Goal: Information Seeking & Learning: Learn about a topic

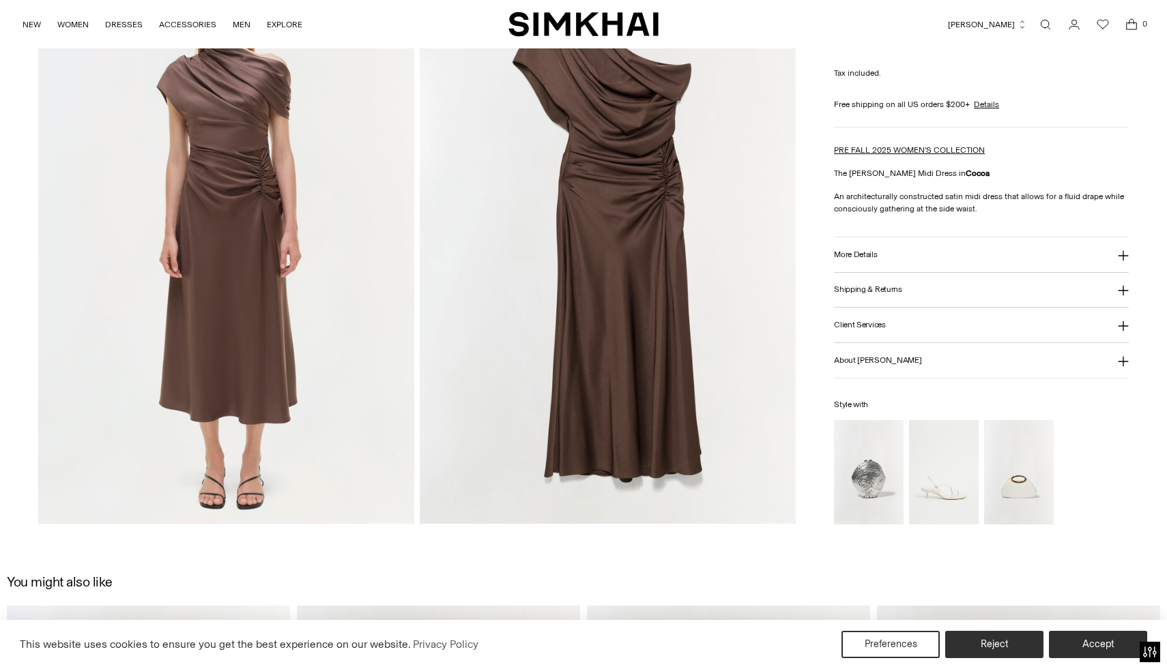
scroll to position [1282, 0]
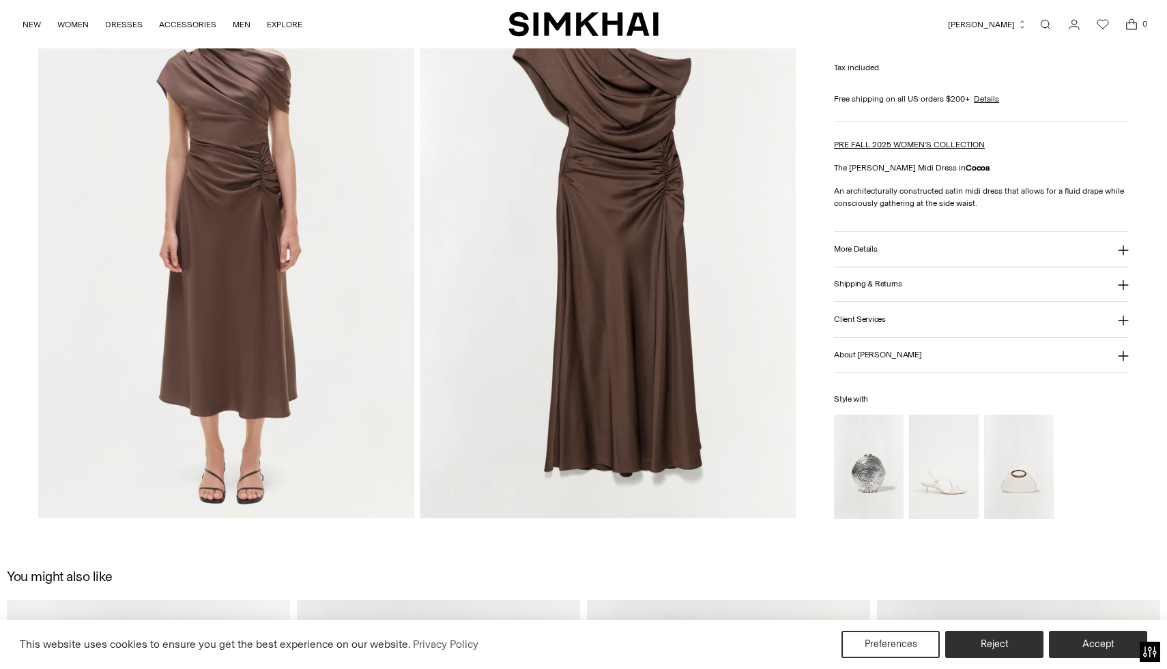
click at [1124, 253] on icon at bounding box center [1123, 250] width 11 height 11
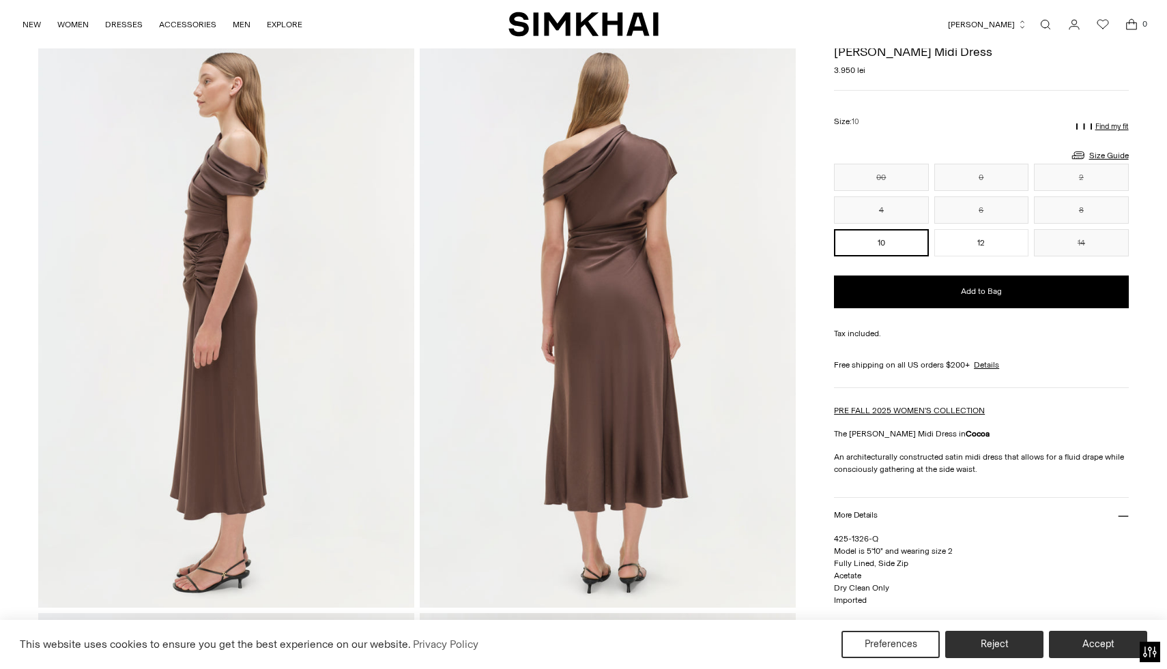
scroll to position [0, 0]
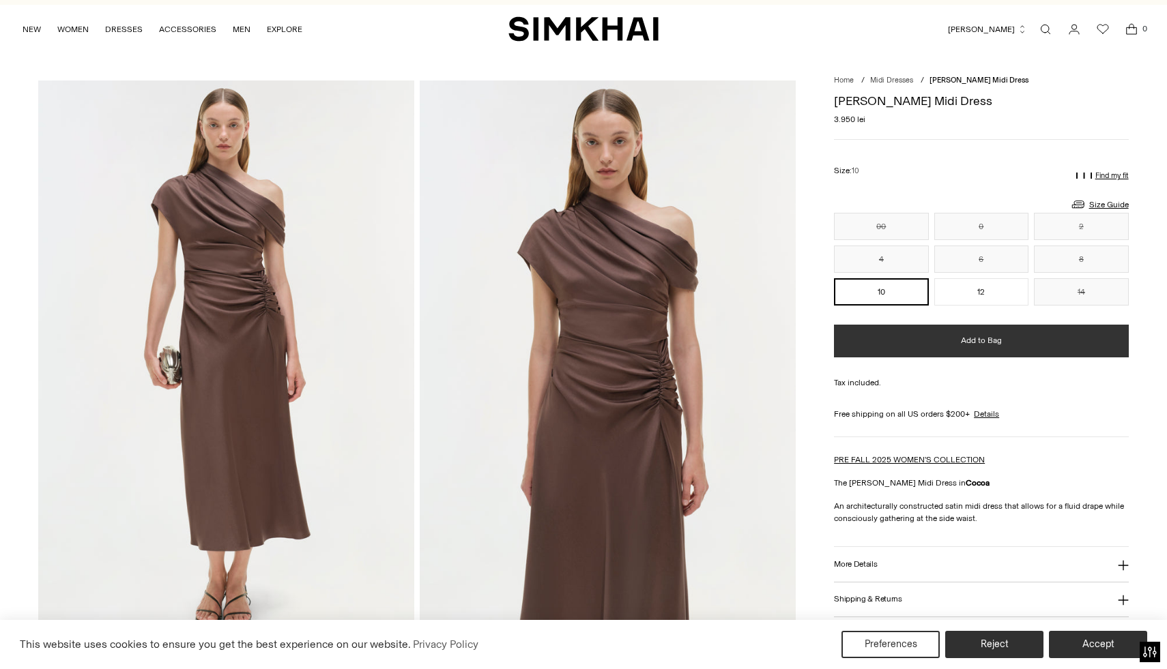
scroll to position [12, 0]
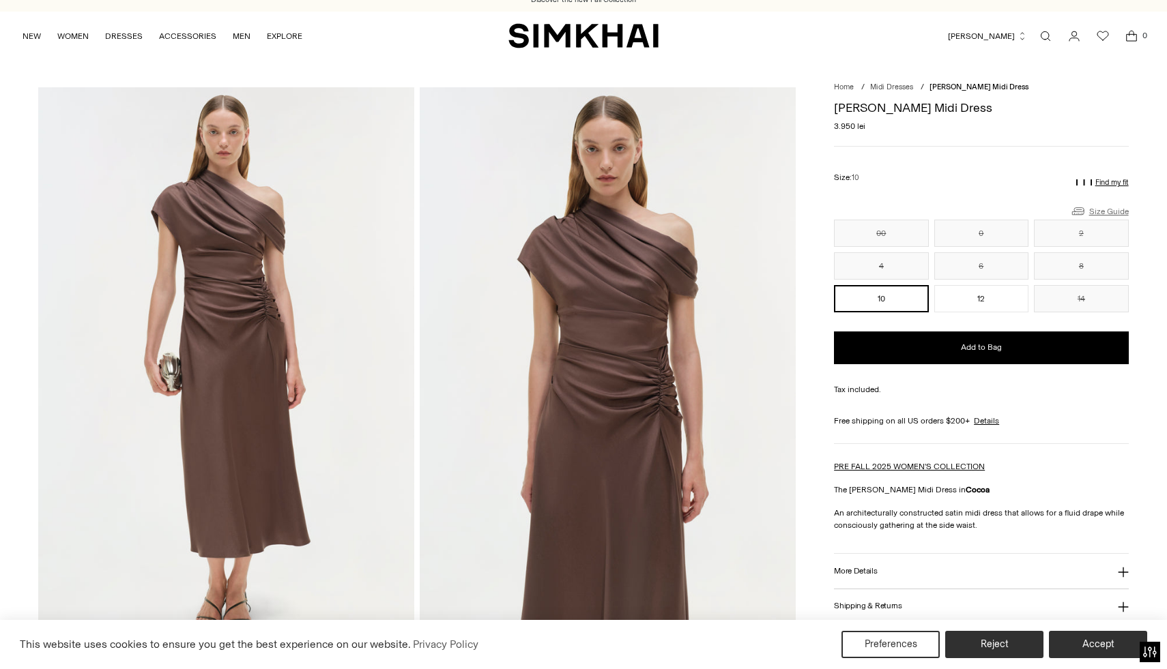
click at [1109, 210] on link "Size Guide" at bounding box center [1099, 211] width 59 height 17
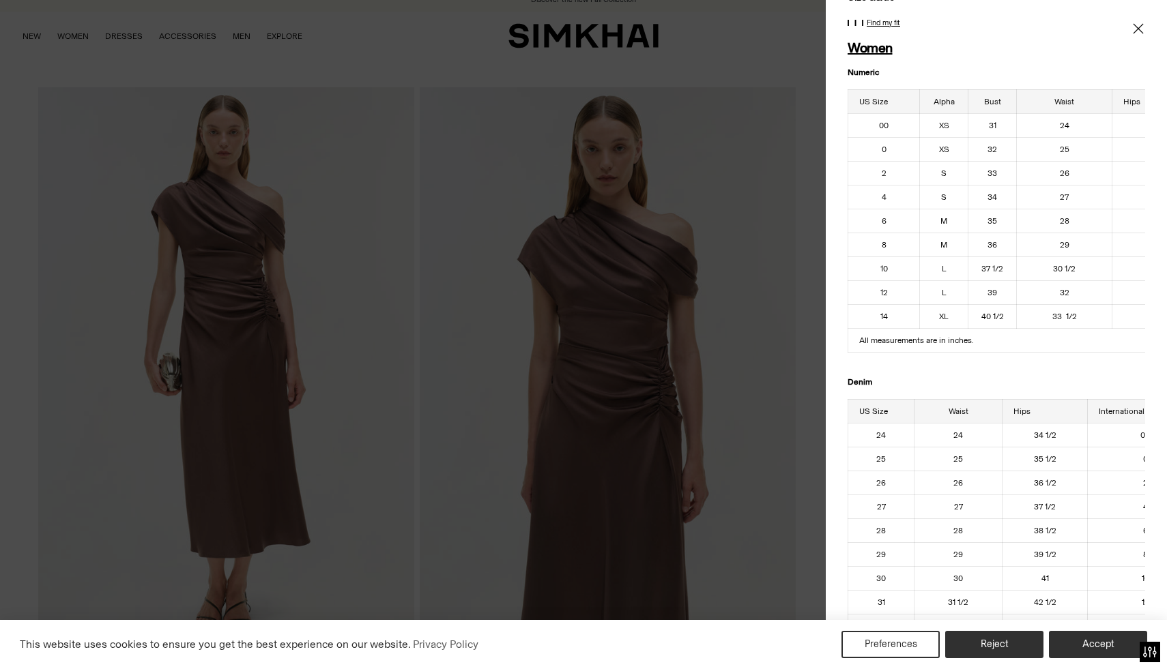
scroll to position [0, 0]
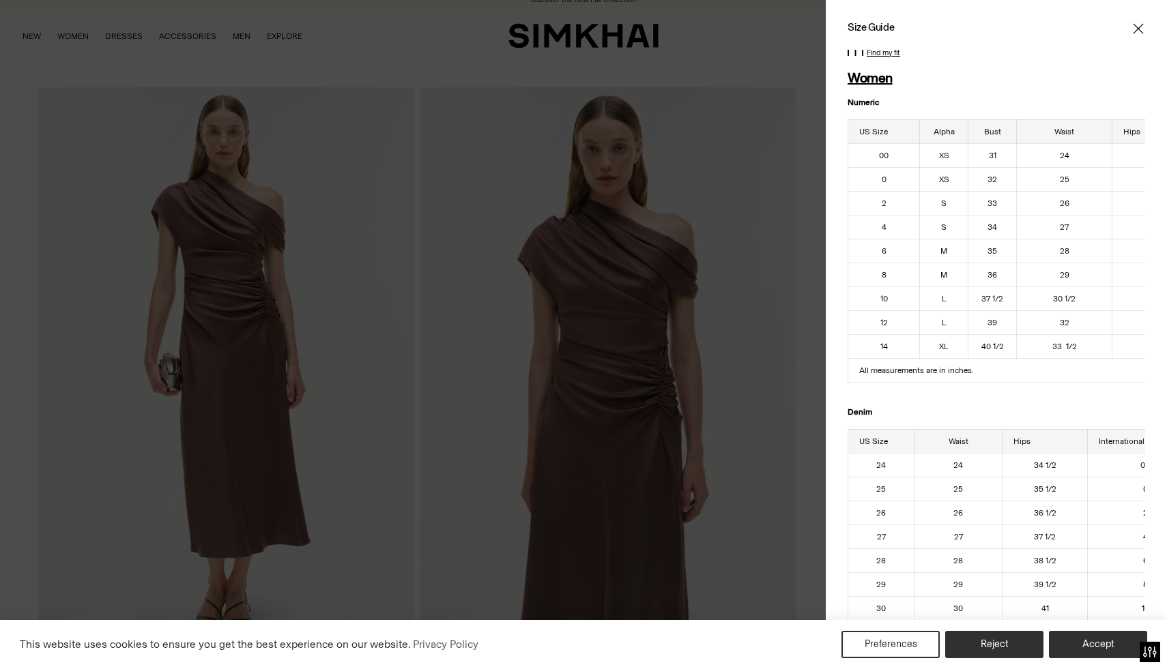
click at [283, 58] on div at bounding box center [583, 334] width 1167 height 669
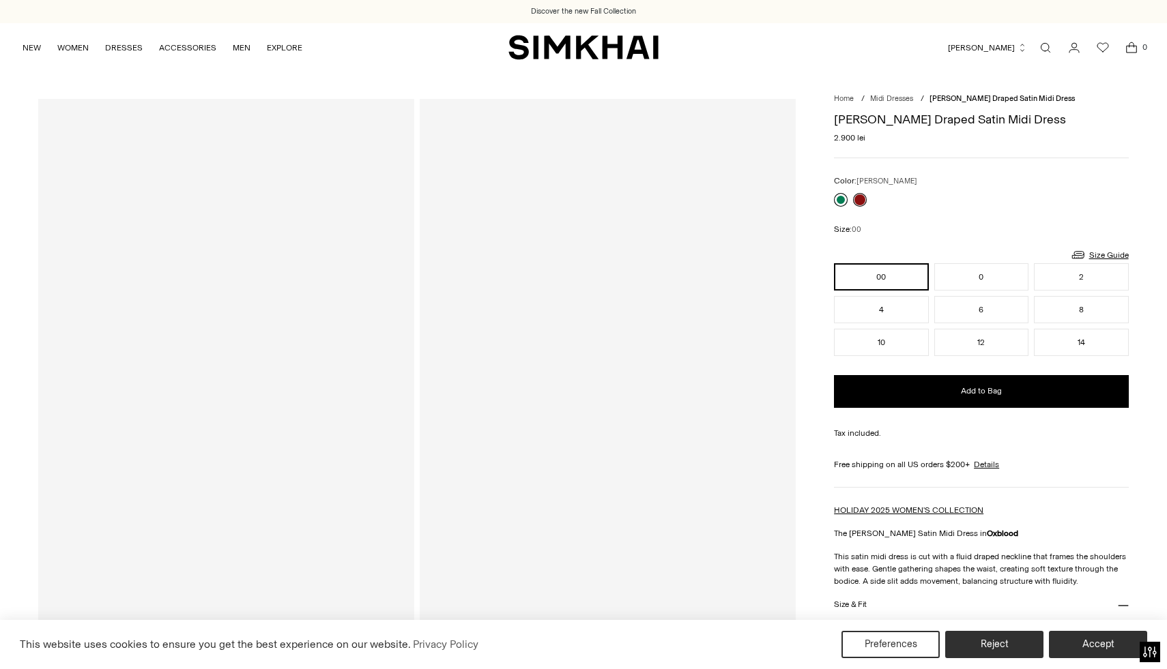
click at [842, 201] on link at bounding box center [841, 200] width 14 height 14
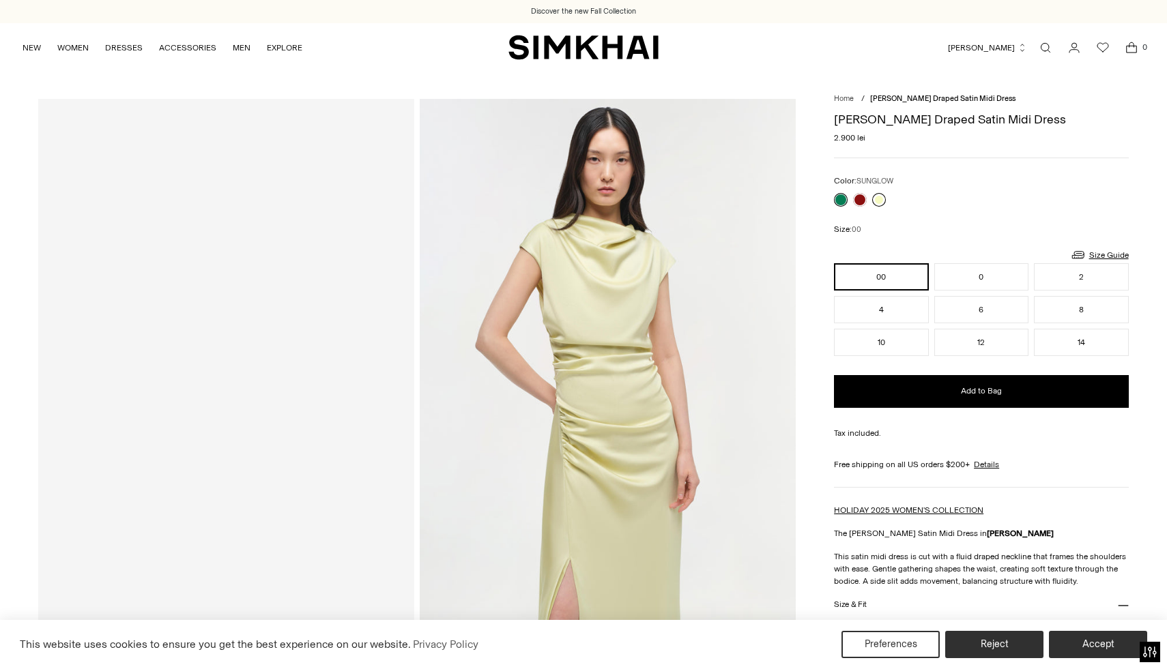
click at [877, 199] on link at bounding box center [879, 200] width 14 height 14
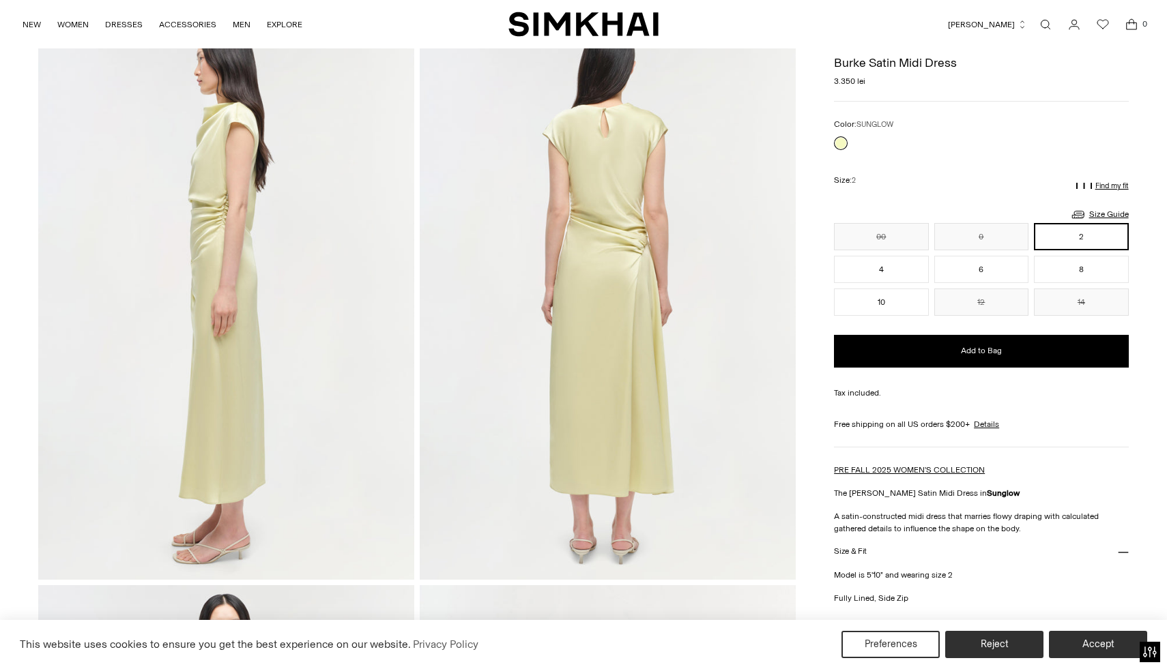
scroll to position [650, 0]
